Goal: Task Accomplishment & Management: Use online tool/utility

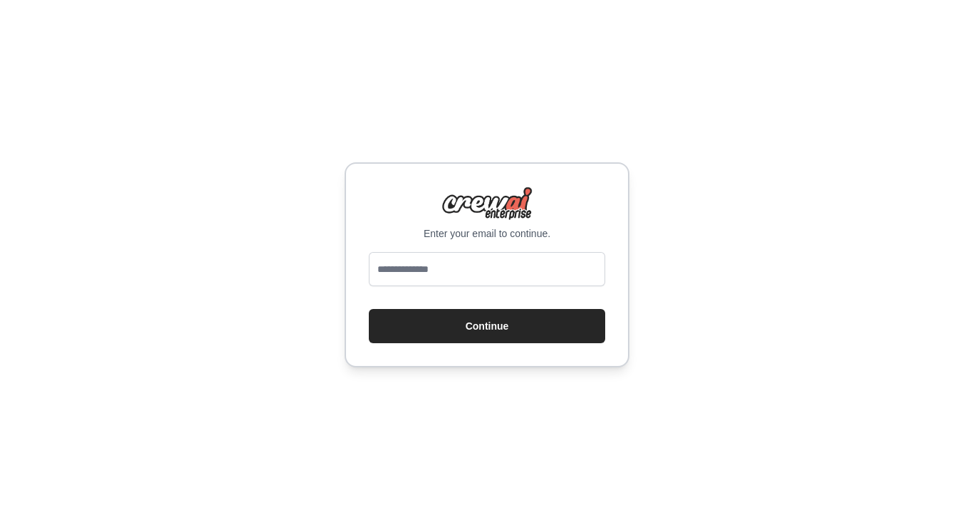
type input "**********"
click at [514, 324] on button "Continue" at bounding box center [487, 326] width 236 height 34
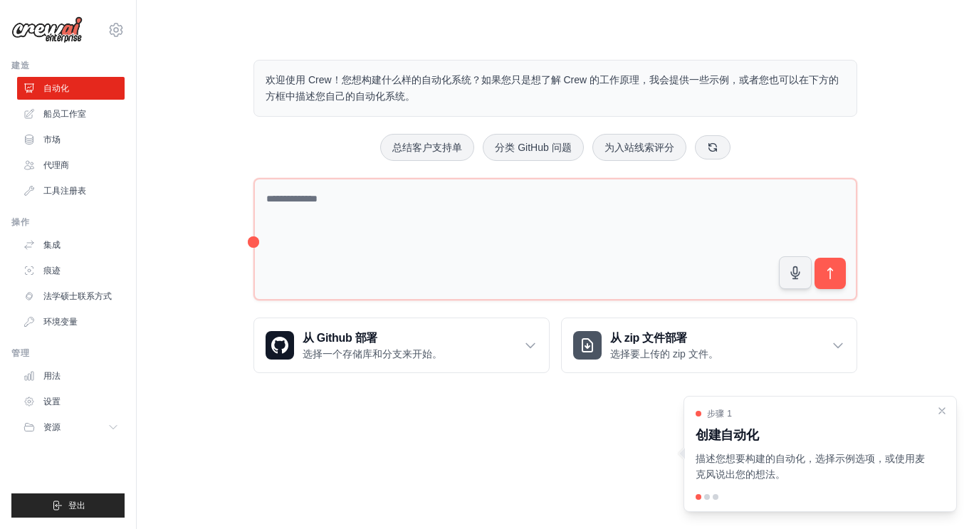
click at [419, 83] on font "欢迎使用 Crew！您想构建什么样的自动化系统？如果您只是想了解 Crew 的工作原理，我会提供一些示例，或者您也可以在下方的方框中描述您自己的自动化系统。" at bounding box center [552, 88] width 573 height 28
click at [357, 93] on font "欢迎使用 Crew！您想构建什么样的自动化系统？如果您只是想了解 Crew 的工作原理，我会提供一些示例，或者您也可以在下方的方框中描述您自己的自动化系统。" at bounding box center [552, 88] width 573 height 28
click at [714, 150] on icon at bounding box center [712, 146] width 11 height 11
click at [716, 140] on button at bounding box center [715, 147] width 36 height 24
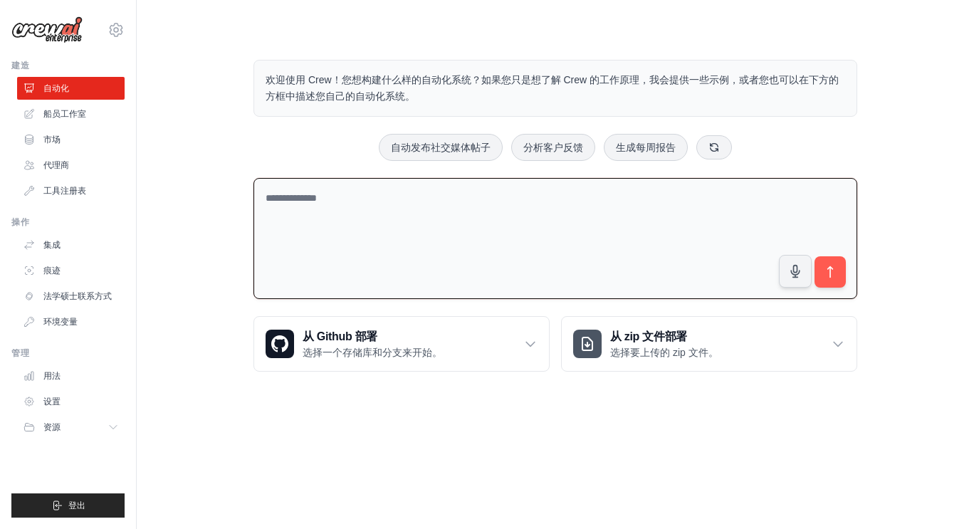
click at [626, 207] on textarea at bounding box center [556, 239] width 604 height 122
type textarea "*********"
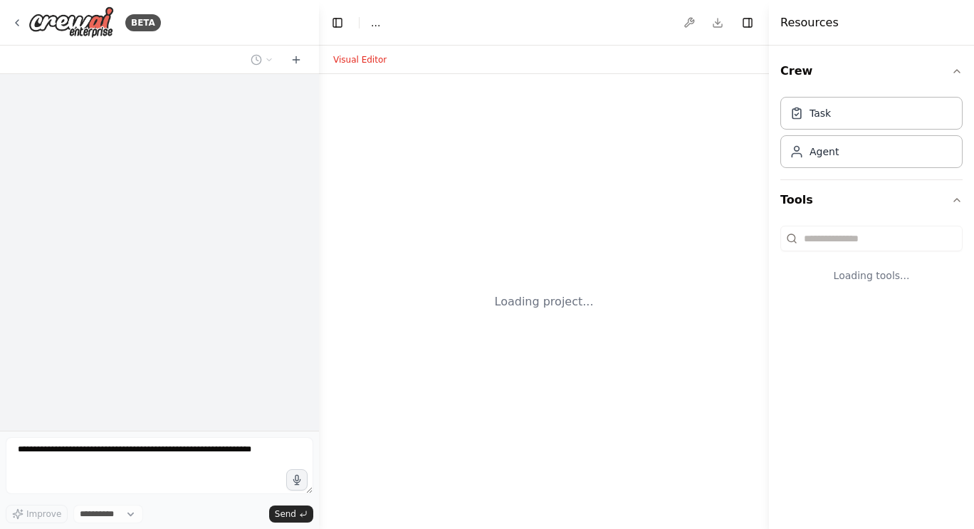
select select "****"
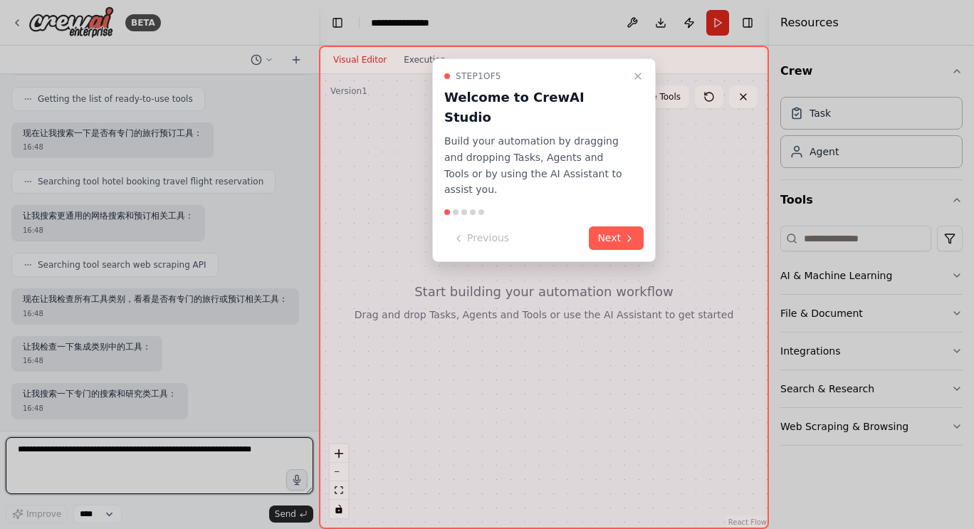
scroll to position [188, 0]
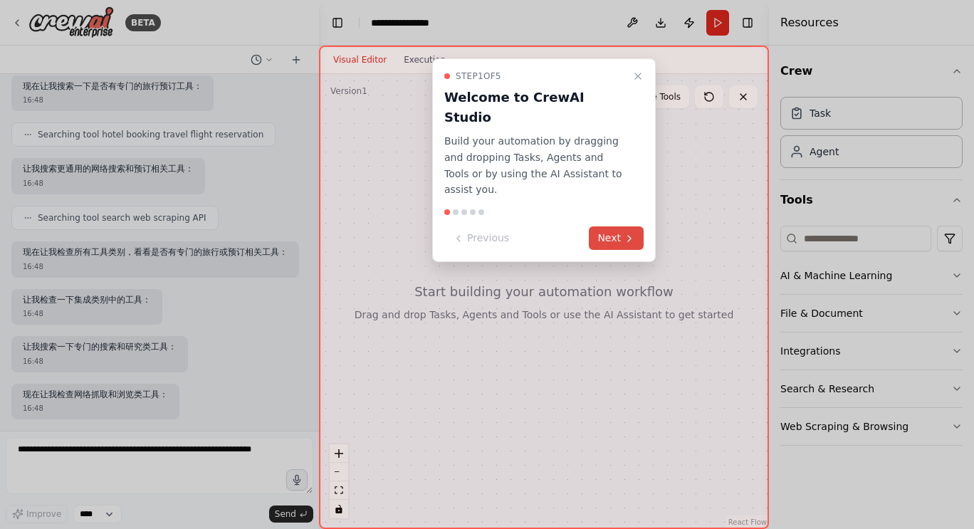
click at [609, 226] on button "Next" at bounding box center [616, 238] width 55 height 24
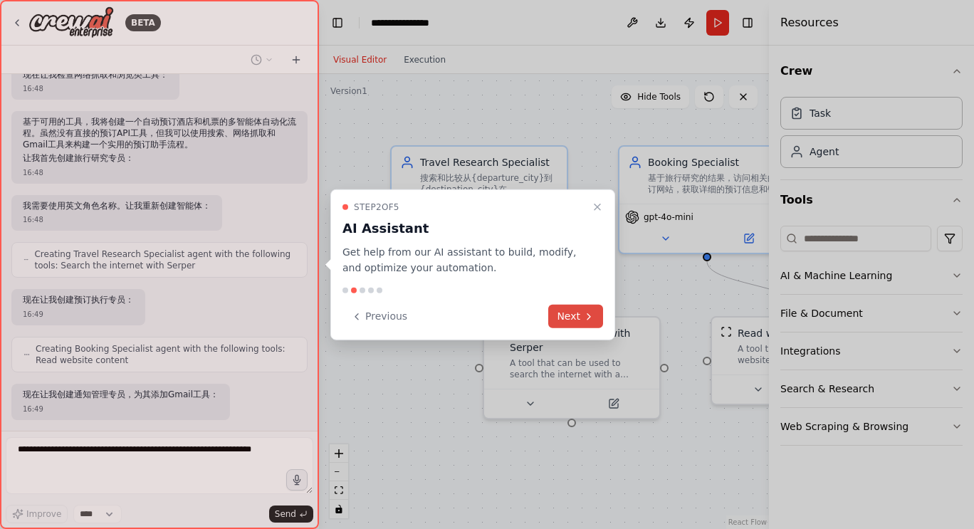
scroll to position [592, 0]
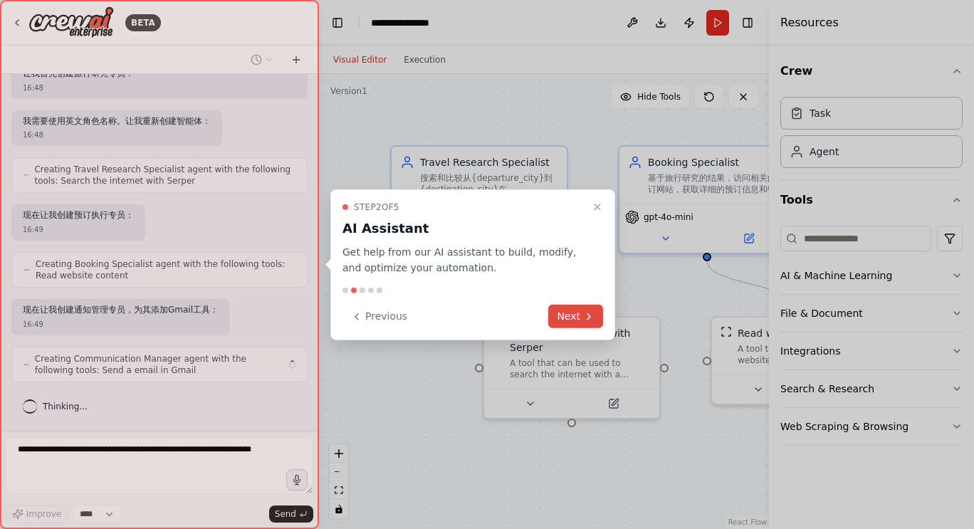
click at [580, 309] on button "Next" at bounding box center [575, 317] width 55 height 24
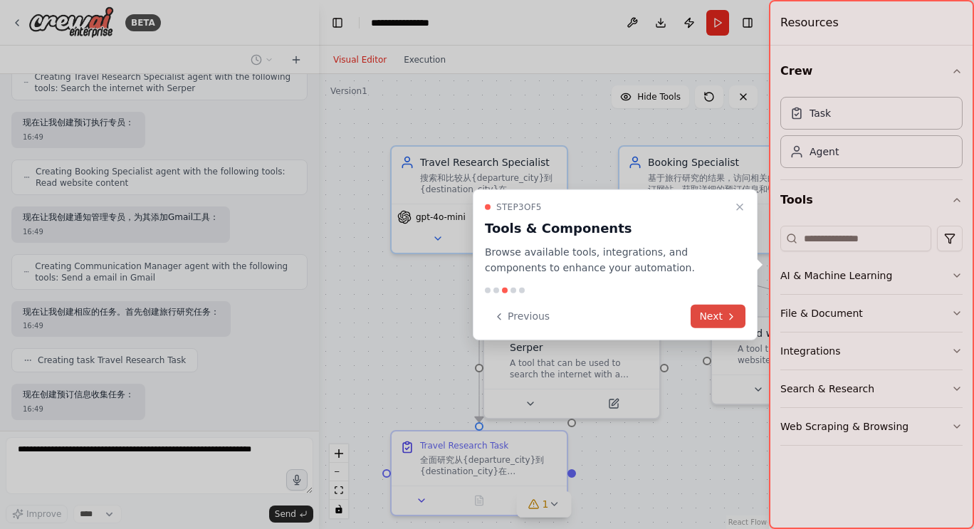
scroll to position [758, 0]
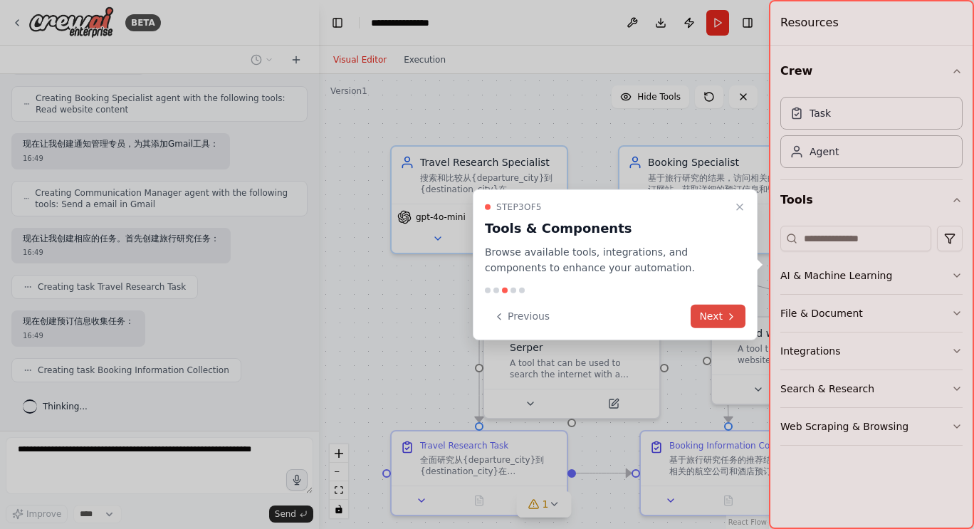
click at [707, 310] on button "Next" at bounding box center [718, 317] width 55 height 24
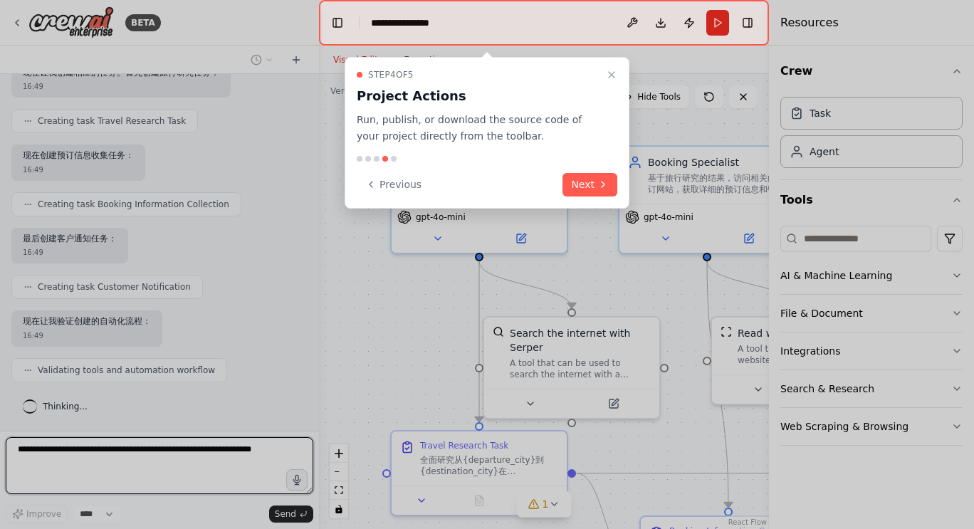
scroll to position [945, 0]
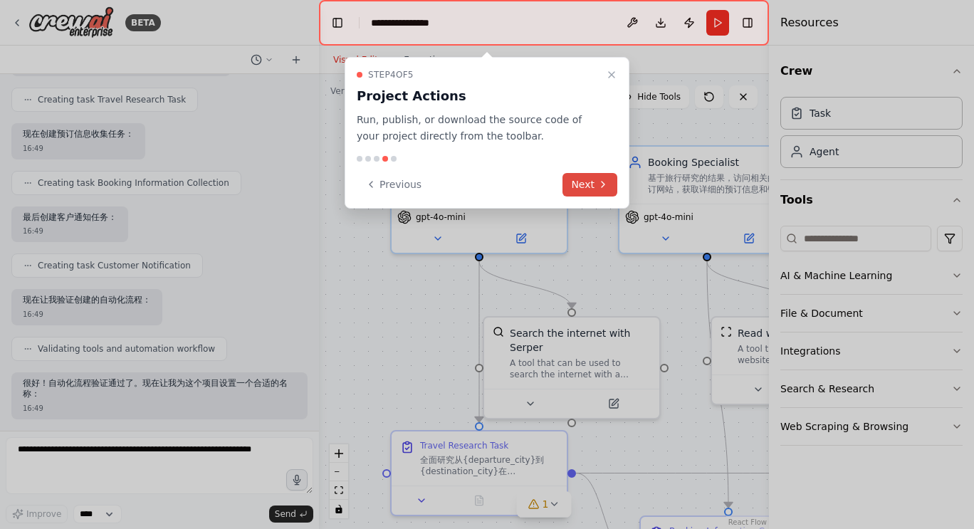
click at [576, 177] on button "Next" at bounding box center [590, 185] width 55 height 24
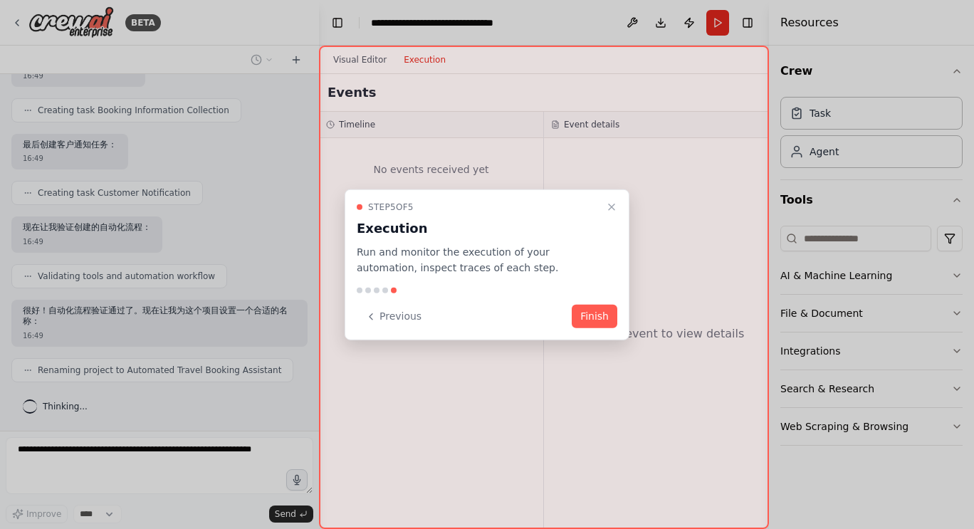
scroll to position [1018, 0]
click at [596, 313] on button "Finish" at bounding box center [595, 317] width 46 height 24
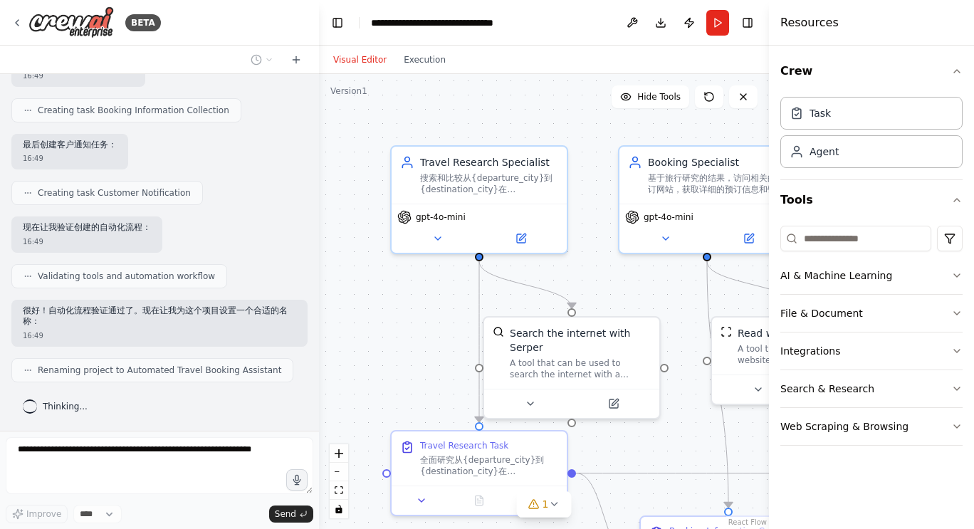
drag, startPoint x: 589, startPoint y: 145, endPoint x: 501, endPoint y: 121, distance: 91.6
drag, startPoint x: 501, startPoint y: 121, endPoint x: 400, endPoint y: 344, distance: 244.5
click at [400, 344] on div ".deletable-edge-delete-btn { width: 20px; height: 20px; border: 0px solid #ffff…" at bounding box center [544, 301] width 450 height 455
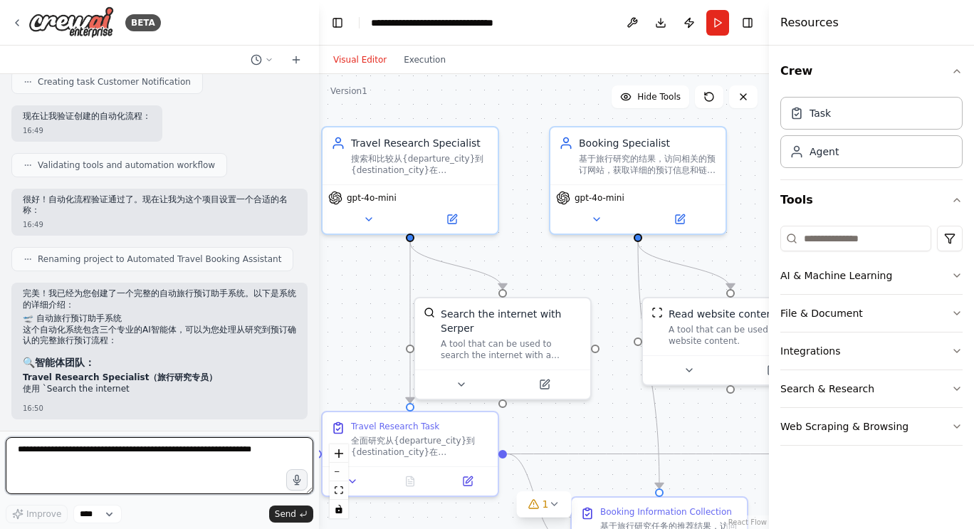
drag, startPoint x: 410, startPoint y: 353, endPoint x: 338, endPoint y: 332, distance: 74.4
click at [338, 332] on div ".deletable-edge-delete-btn { width: 20px; height: 20px; border: 0px solid #ffff…" at bounding box center [544, 301] width 450 height 455
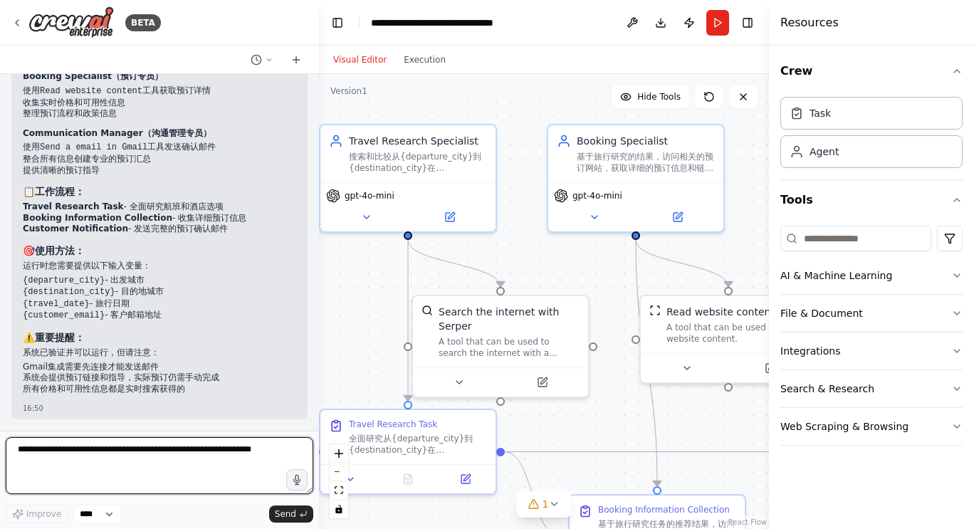
scroll to position [1509, 0]
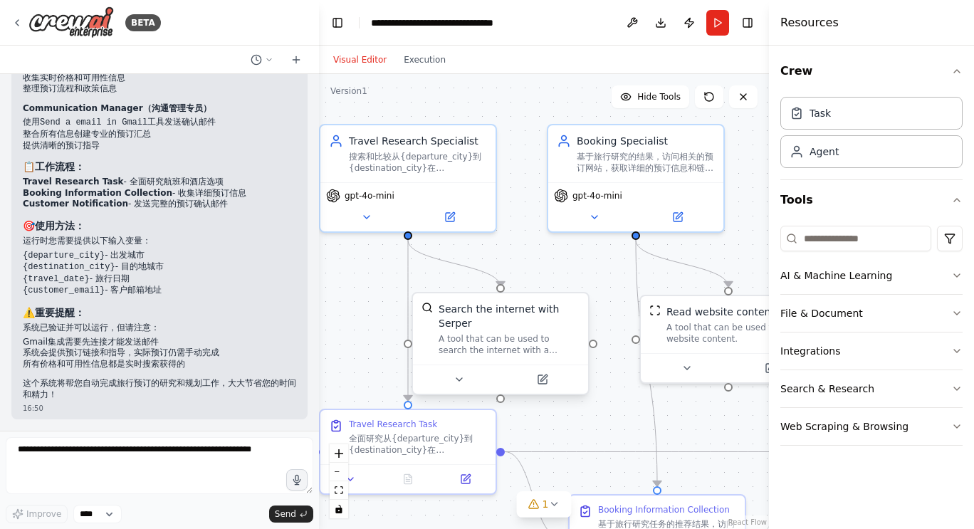
drag, startPoint x: 625, startPoint y: 387, endPoint x: 552, endPoint y: 360, distance: 77.5
drag, startPoint x: 552, startPoint y: 360, endPoint x: 603, endPoint y: 414, distance: 74.1
click at [603, 414] on div ".deletable-edge-delete-btn { width: 20px; height: 20px; border: 0px solid #ffff…" at bounding box center [544, 301] width 450 height 455
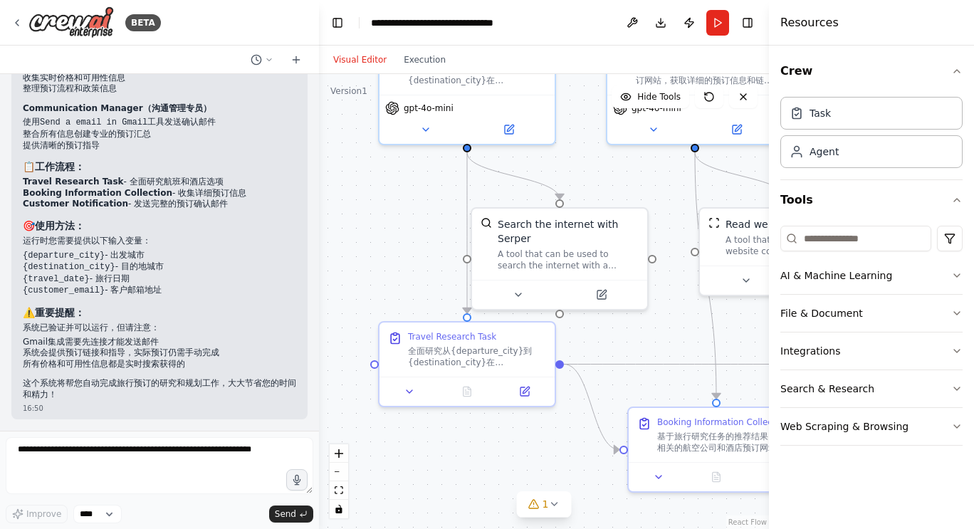
drag, startPoint x: 603, startPoint y: 414, endPoint x: 662, endPoint y: 326, distance: 105.7
click at [662, 326] on div ".deletable-edge-delete-btn { width: 20px; height: 20px; border: 0px solid #ffff…" at bounding box center [544, 301] width 450 height 455
click at [882, 37] on div "Resources" at bounding box center [871, 23] width 205 height 46
click at [974, 518] on div "Crew Task Agent Tools AI & Machine Learning File & Document Integrations Search…" at bounding box center [871, 288] width 205 height 484
